Goal: Task Accomplishment & Management: Manage account settings

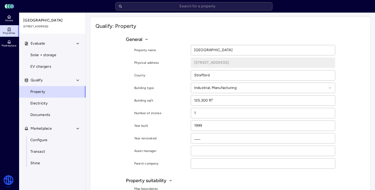
scroll to position [170, 0]
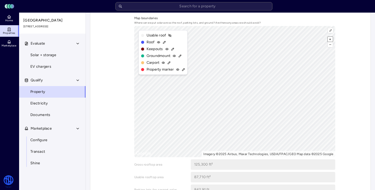
click at [317, 39] on button "+" at bounding box center [330, 39] width 5 height 5
click at [317, 38] on button "+" at bounding box center [330, 39] width 5 height 5
click at [179, 56] on icon at bounding box center [180, 56] width 4 height 4
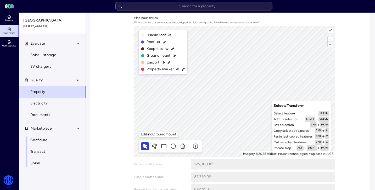
scroll to position [162, 0]
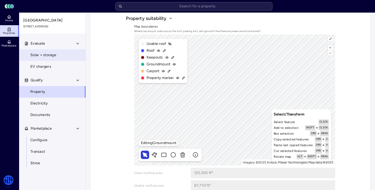
click at [55, 56] on span "Solar + storage" at bounding box center [43, 55] width 26 height 6
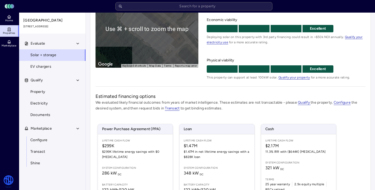
scroll to position [124, 0]
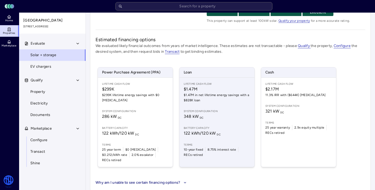
click at [222, 84] on span "Lifetime Cash Flow" at bounding box center [217, 84] width 67 height 4
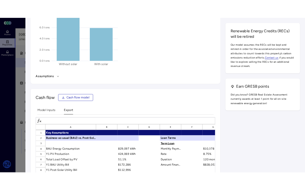
scroll to position [788, 0]
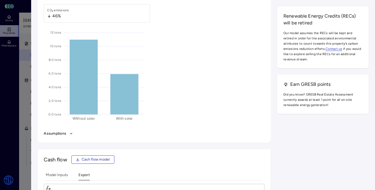
click at [23, 65] on div at bounding box center [187, 95] width 375 height 190
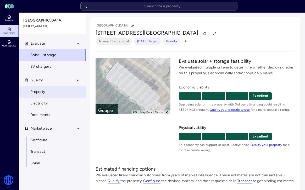
click at [43, 91] on span "Property" at bounding box center [37, 92] width 15 height 6
type textarea "x"
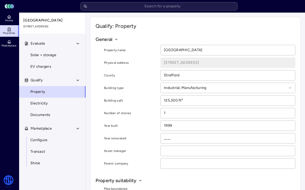
scroll to position [190, 0]
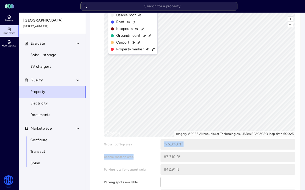
drag, startPoint x: 141, startPoint y: 147, endPoint x: 141, endPoint y: 163, distance: 15.5
click at [141, 163] on div "Map boundaries Where can we put solar across the roof, parking lots, and ground…" at bounding box center [196, 102] width 200 height 219
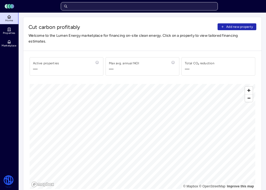
click at [122, 7] on input "text" at bounding box center [139, 6] width 157 height 8
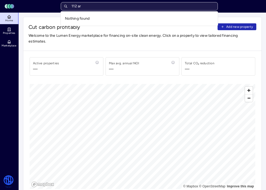
type input "112 a"
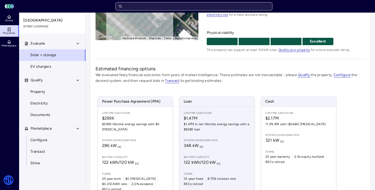
scroll to position [124, 0]
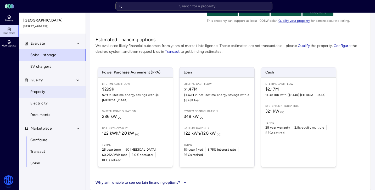
click at [63, 95] on link "Property" at bounding box center [52, 92] width 67 height 12
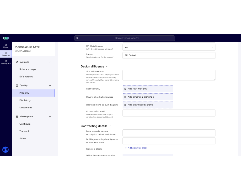
scroll to position [744, 0]
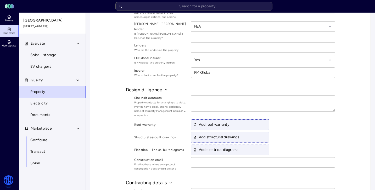
type textarea "x"
